Goal: Information Seeking & Learning: Learn about a topic

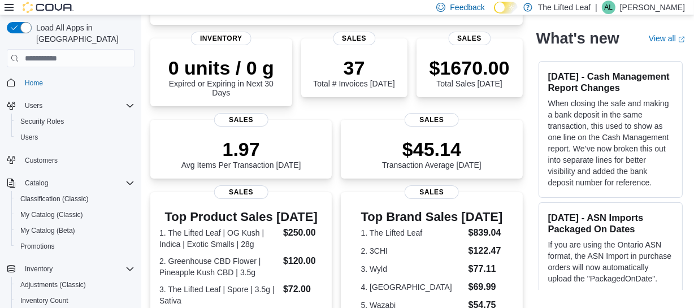
scroll to position [154, 0]
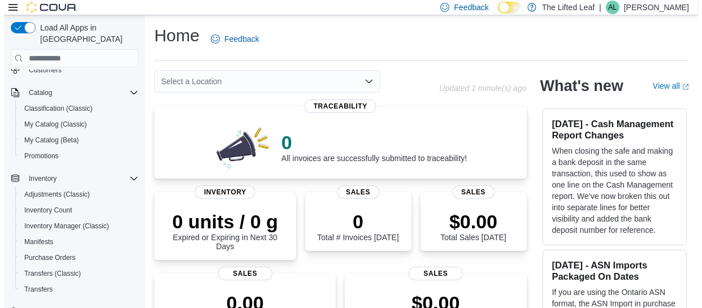
scroll to position [102, 0]
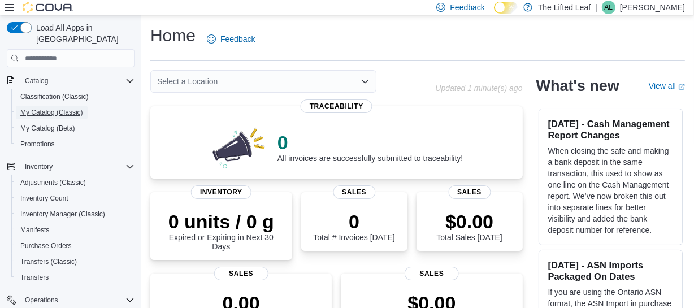
click at [64, 108] on span "My Catalog (Classic)" at bounding box center [51, 112] width 63 height 9
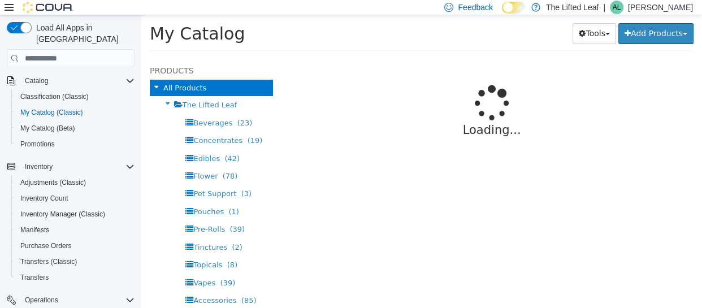
select select "**********"
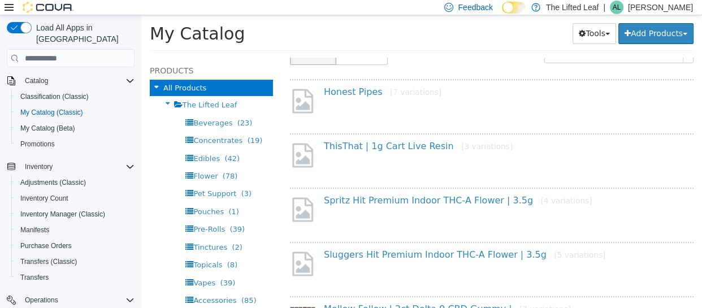
scroll to position [102, 0]
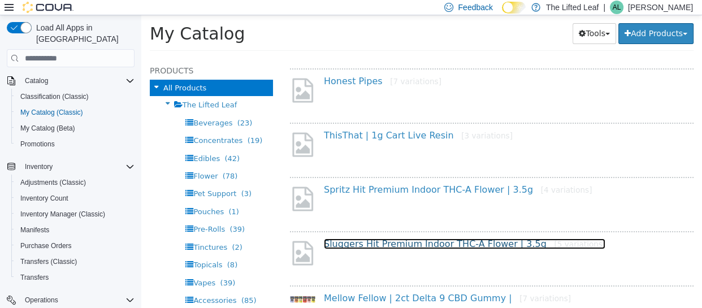
click at [456, 245] on link "Sluggers Hit Premium Indoor THC-A Flower | 3.5g [5 variations]" at bounding box center [464, 243] width 281 height 11
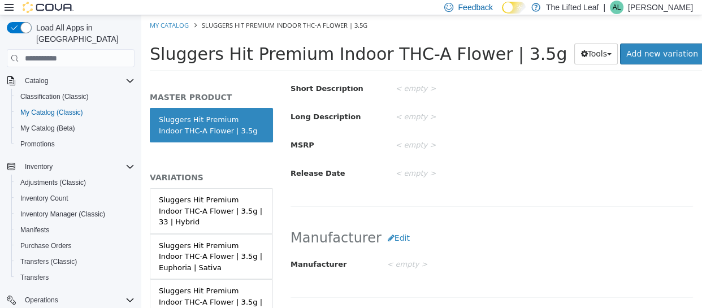
scroll to position [79, 0]
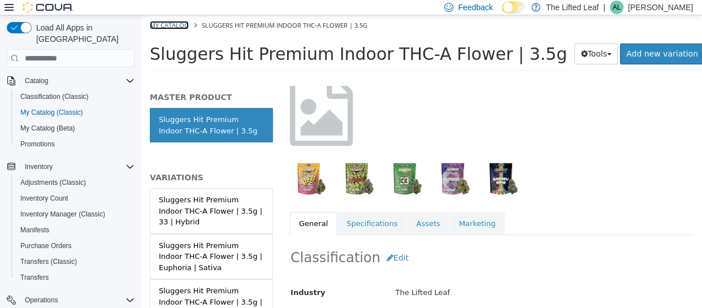
click at [175, 25] on link "My Catalog" at bounding box center [169, 25] width 39 height 8
select select "**********"
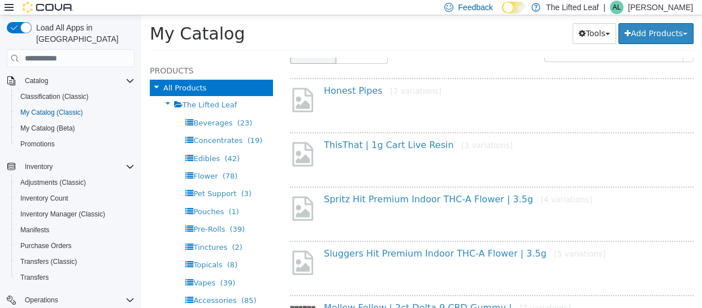
scroll to position [102, 0]
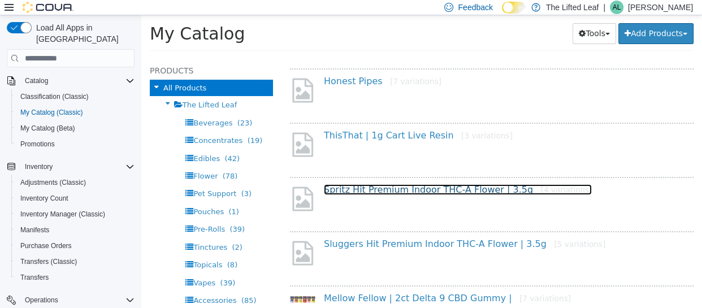
click at [412, 188] on link "Spritz Hit Premium Indoor THC-A Flower | 3.5g [4 variations]" at bounding box center [458, 189] width 268 height 11
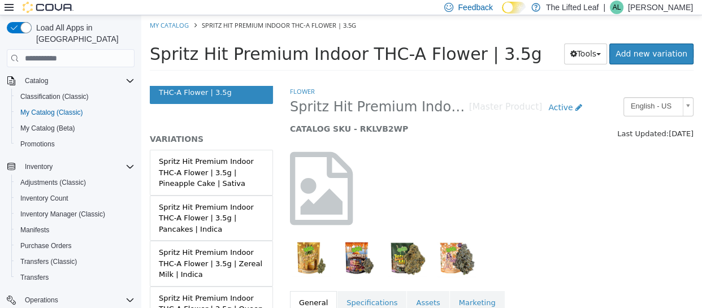
scroll to position [100, 0]
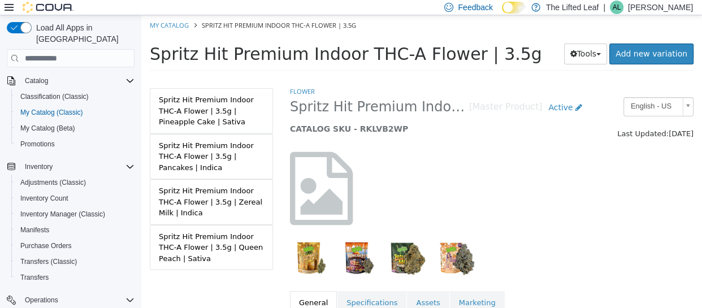
click at [238, 203] on div "Spritz Hit Premium Indoor THC-A Flower | 3.5g | Zereal Milk | Indica" at bounding box center [211, 201] width 105 height 33
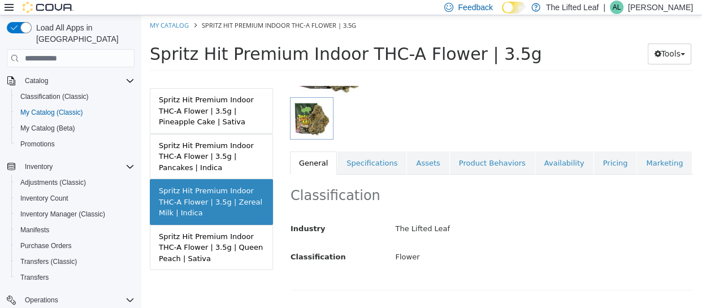
scroll to position [206, 0]
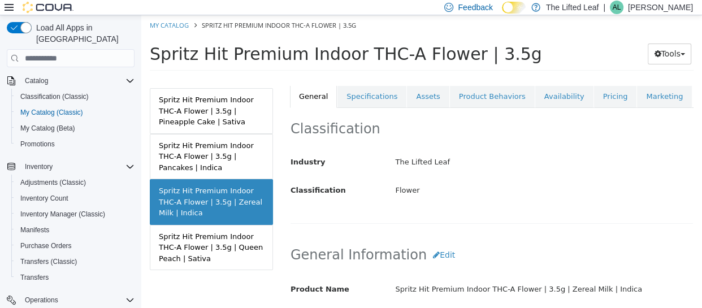
click at [594, 95] on link "Pricing" at bounding box center [615, 97] width 43 height 24
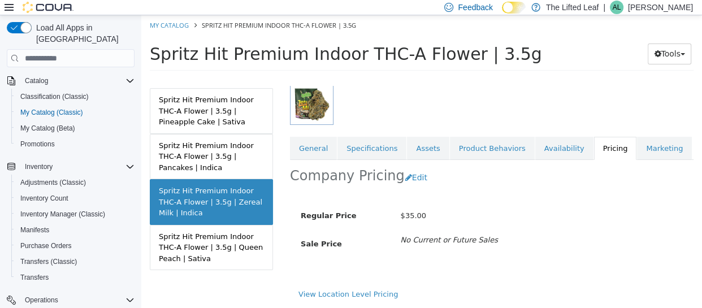
scroll to position [162, 0]
click at [312, 145] on link "General" at bounding box center [313, 149] width 47 height 24
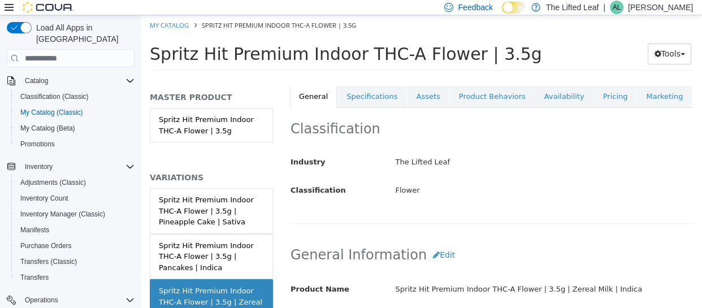
click at [214, 209] on div "Spritz Hit Premium Indoor THC-A Flower | 3.5g | Pineapple Cake | Sativa" at bounding box center [211, 210] width 105 height 33
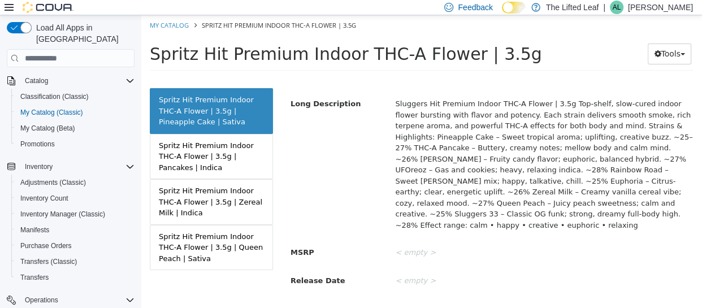
scroll to position [462, 0]
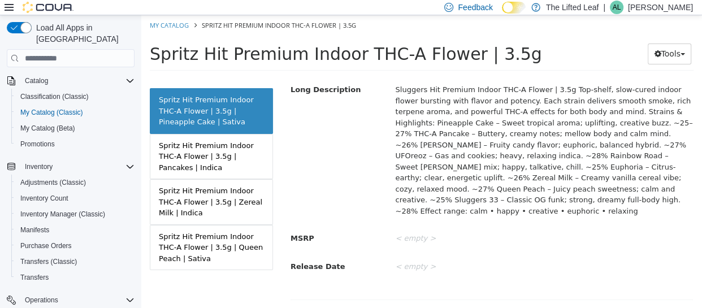
click at [226, 162] on div "Spritz Hit Premium Indoor THC-A Flower | 3.5g | Pancakes | Indica" at bounding box center [211, 156] width 105 height 33
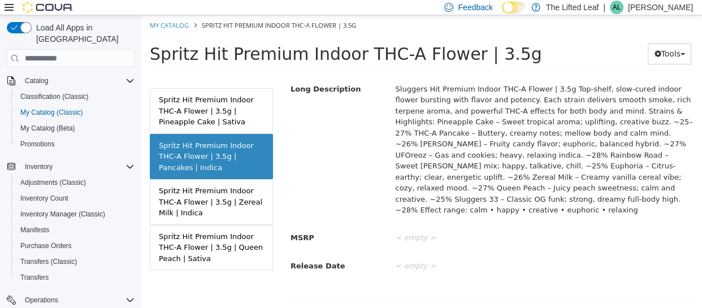
scroll to position [461, 0]
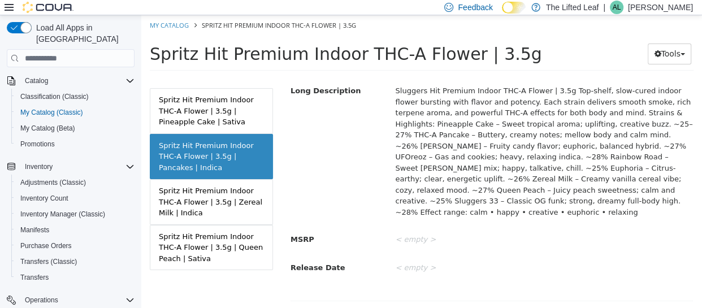
click at [198, 190] on div "Spritz Hit Premium Indoor THC-A Flower | 3.5g | Zereal Milk | Indica" at bounding box center [211, 201] width 105 height 33
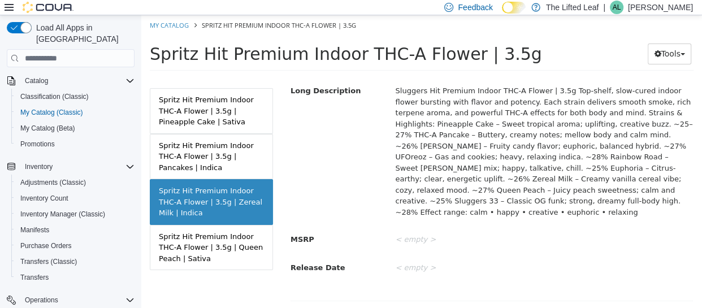
click at [206, 245] on div "Spritz Hit Premium Indoor THC-A Flower | 3.5g | Queen Peach | Sativa" at bounding box center [211, 247] width 105 height 33
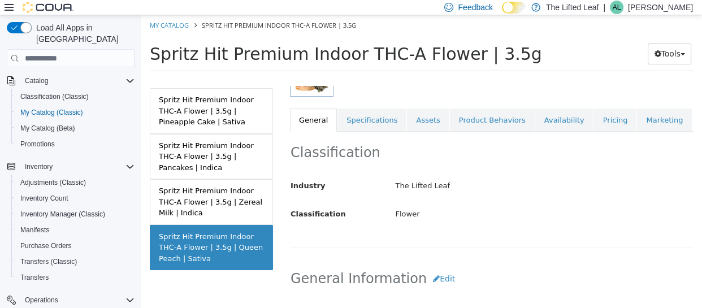
scroll to position [205, 0]
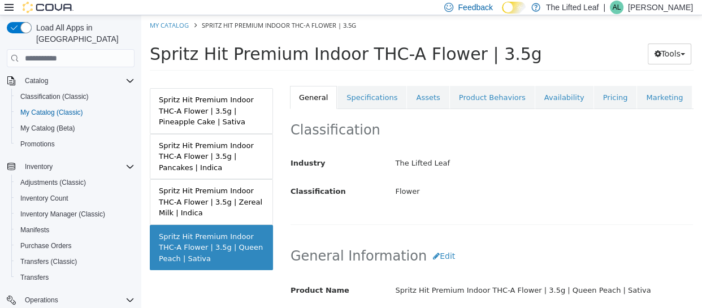
click at [389, 95] on link "Specifications" at bounding box center [371, 98] width 69 height 24
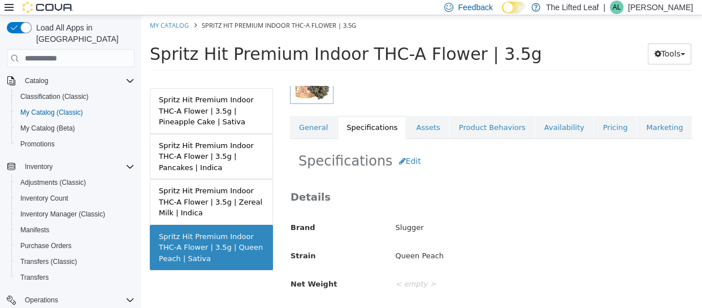
scroll to position [50, 0]
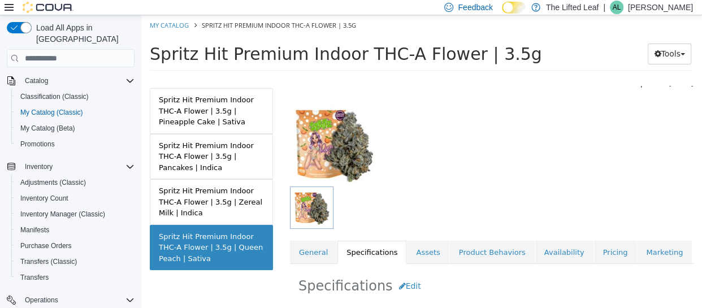
click at [410, 246] on link "Assets" at bounding box center [428, 253] width 42 height 24
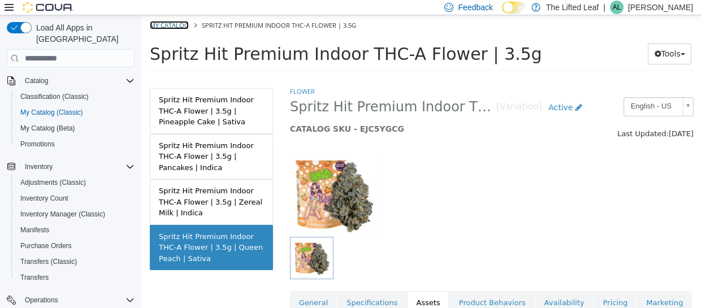
click at [170, 24] on link "My Catalog" at bounding box center [169, 25] width 39 height 8
select select "**********"
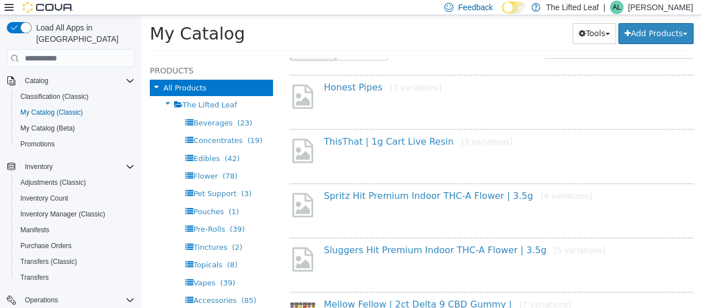
scroll to position [102, 0]
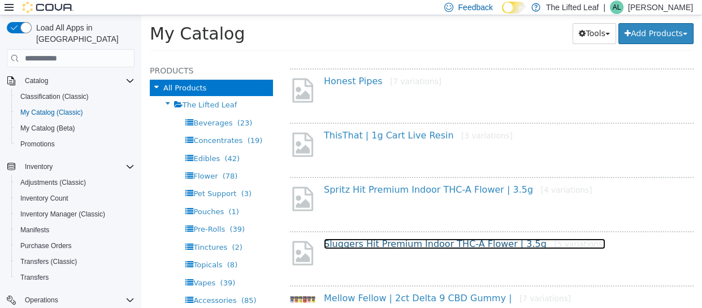
click at [391, 245] on link "Sluggers Hit Premium Indoor THC-A Flower | 3.5g [5 variations]" at bounding box center [464, 243] width 281 height 11
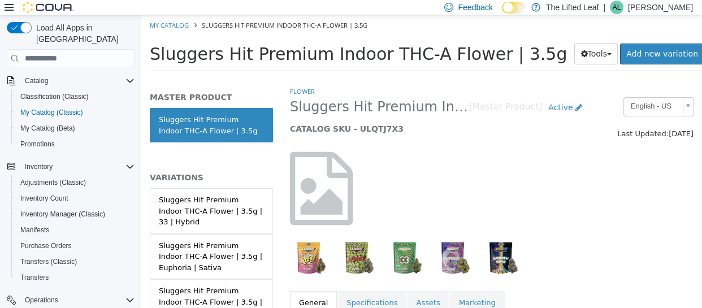
click at [241, 207] on div "Sluggers Hit Premium Indoor THC-A Flower | 3.5g | 33 | Hybrid" at bounding box center [211, 210] width 105 height 33
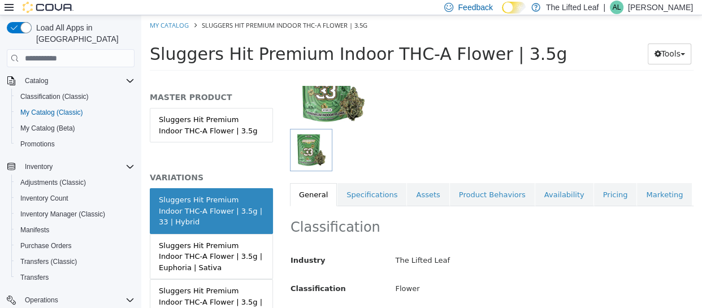
scroll to position [99, 0]
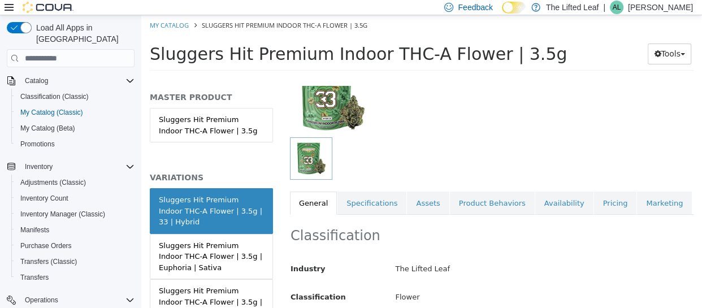
click at [375, 206] on link "Specifications" at bounding box center [371, 204] width 69 height 24
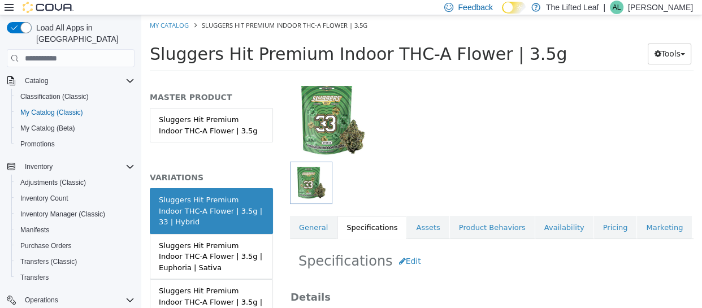
scroll to position [154, 0]
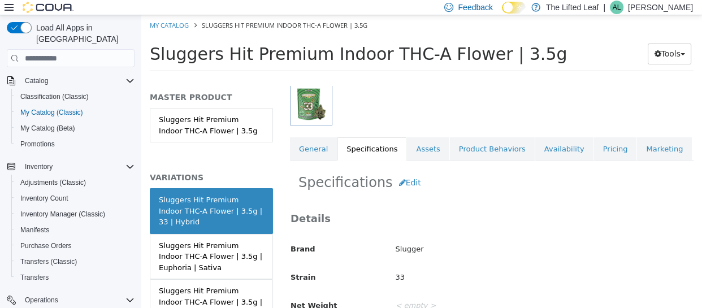
click at [413, 144] on link "Assets" at bounding box center [428, 149] width 42 height 24
